Goal: Transaction & Acquisition: Purchase product/service

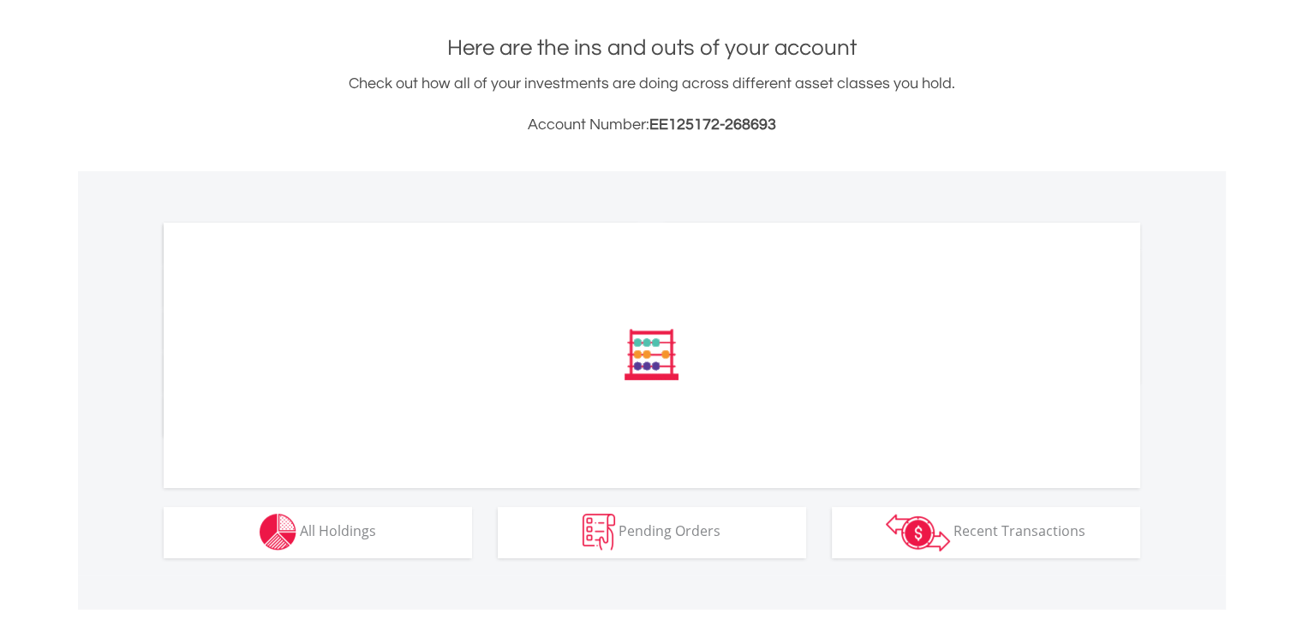
scroll to position [589, 0]
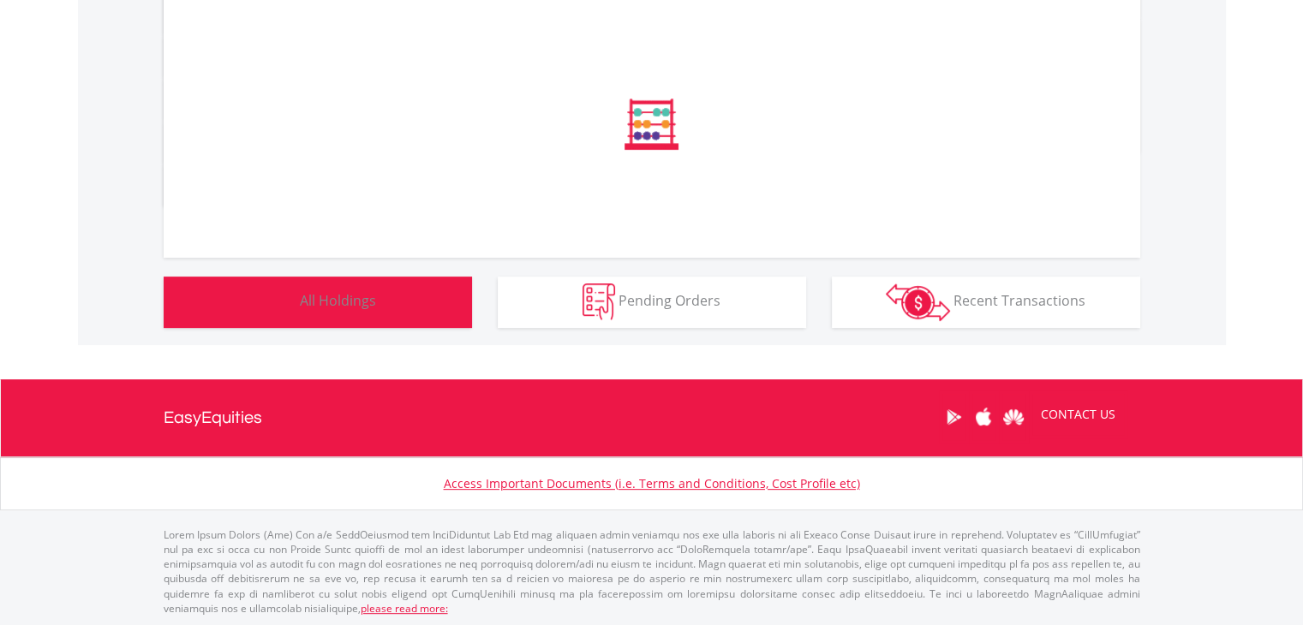
click at [375, 299] on button "Holdings All Holdings" at bounding box center [318, 302] width 308 height 51
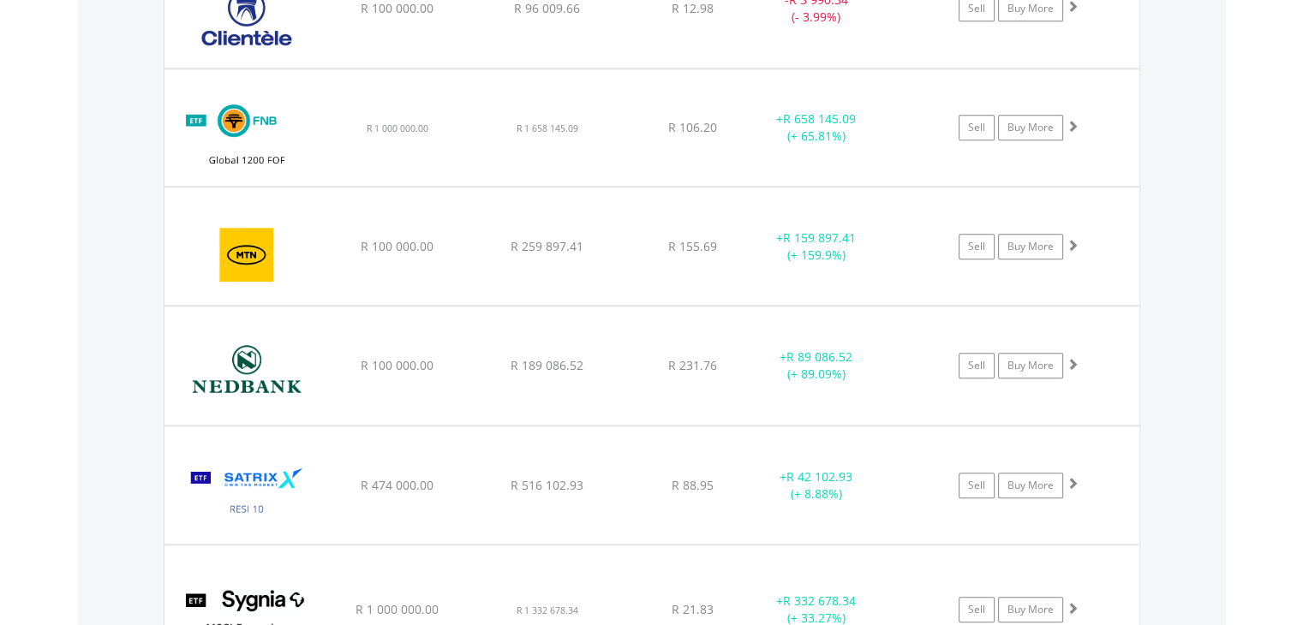
scroll to position [164, 326]
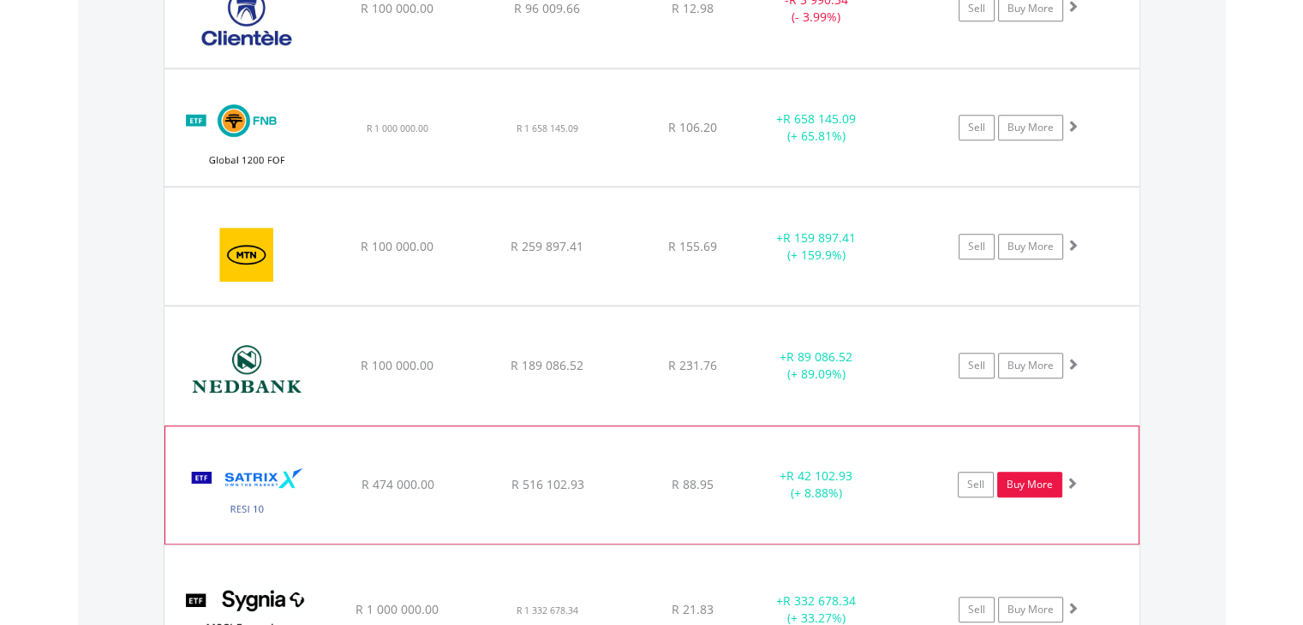
click at [1025, 486] on link "Buy More" at bounding box center [1029, 485] width 65 height 26
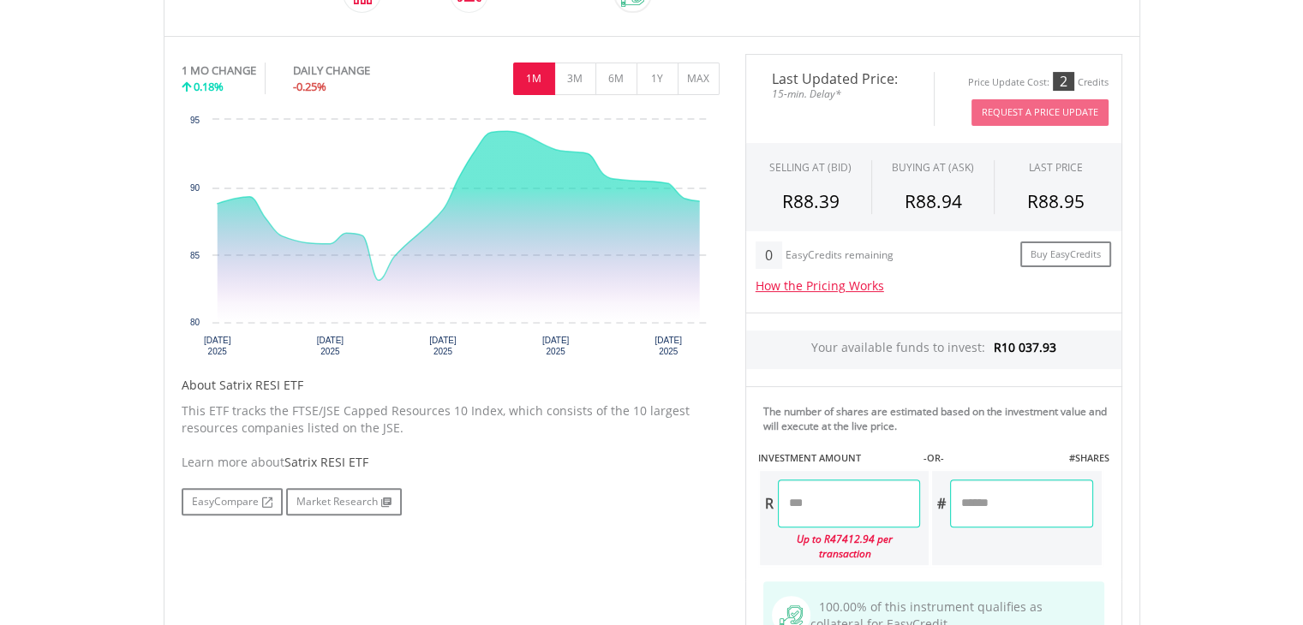
scroll to position [514, 0]
click at [834, 498] on input "number" at bounding box center [849, 503] width 142 height 48
click at [1061, 494] on div "Last Updated Price: 15-min. Delay* Price Update Cost: 2 Credits Request A Price…" at bounding box center [933, 386] width 403 height 666
type input "********"
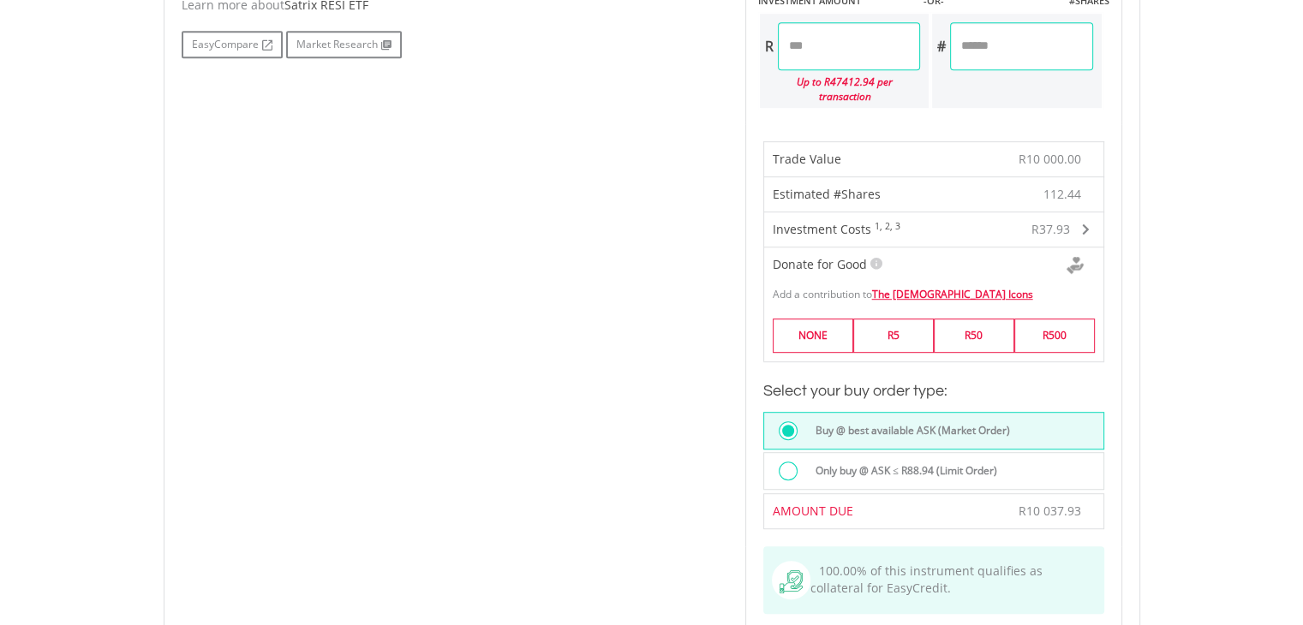
scroll to position [1114, 0]
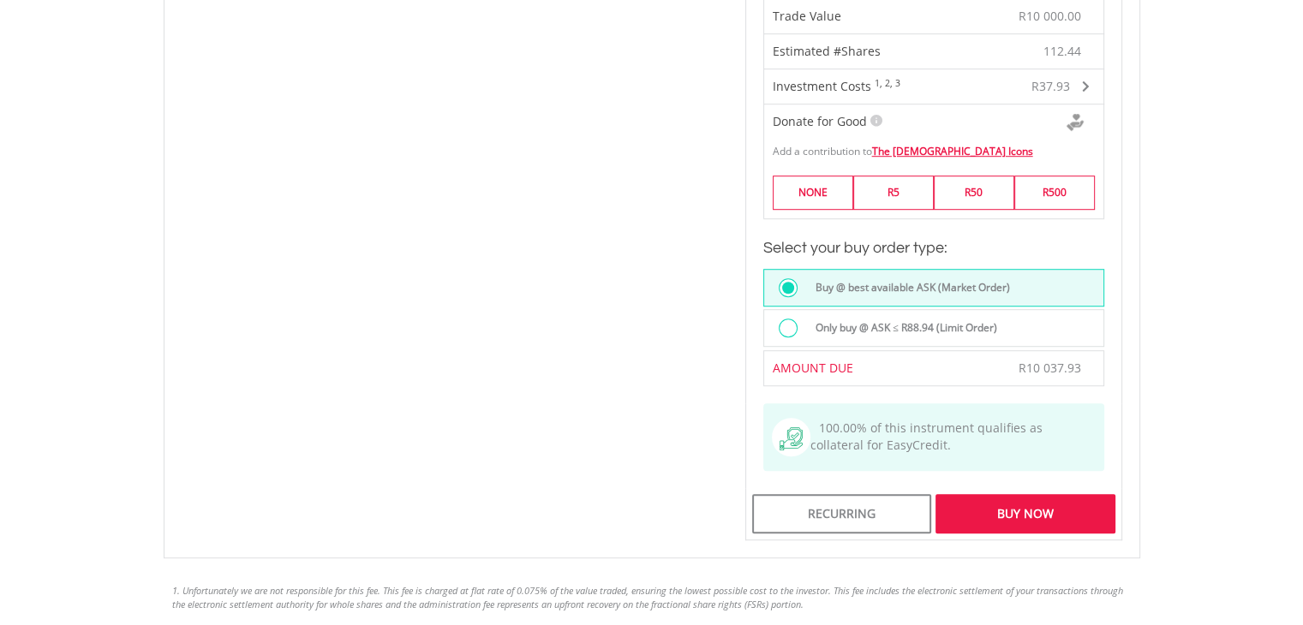
click at [1018, 496] on div "Buy Now" at bounding box center [1024, 513] width 179 height 39
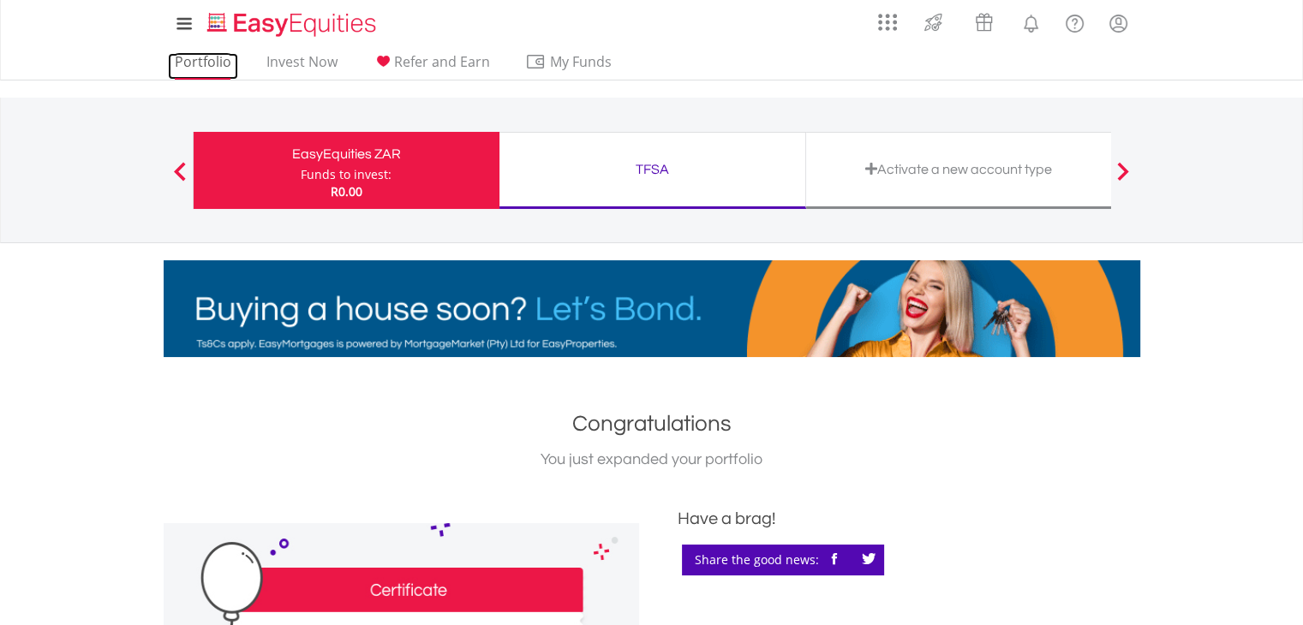
click at [182, 60] on link "Portfolio" at bounding box center [203, 66] width 70 height 27
